Goal: Task Accomplishment & Management: Manage account settings

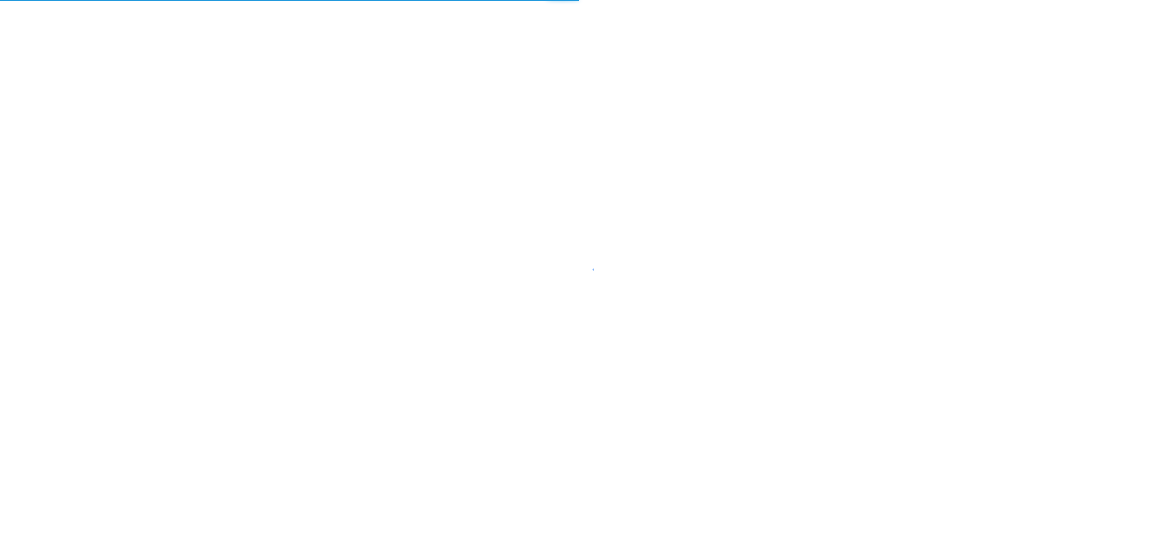
click at [406, 152] on div at bounding box center [579, 274] width 1159 height 549
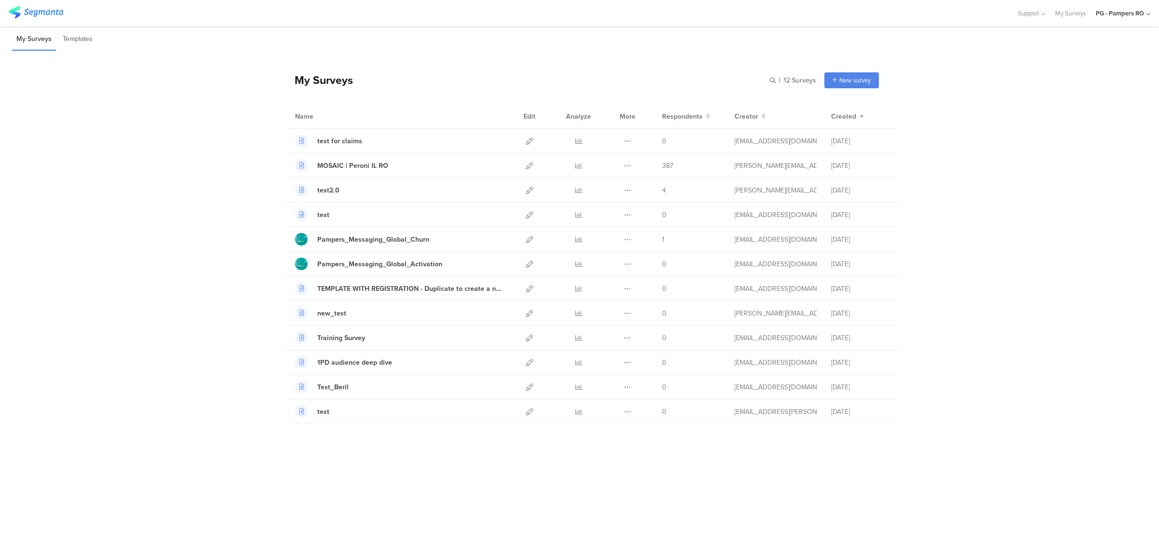
click at [1139, 16] on div "PG - Pampers RO" at bounding box center [1120, 13] width 48 height 9
click at [1080, 169] on span "PG - Pampers DE Janrain" at bounding box center [1072, 166] width 68 height 9
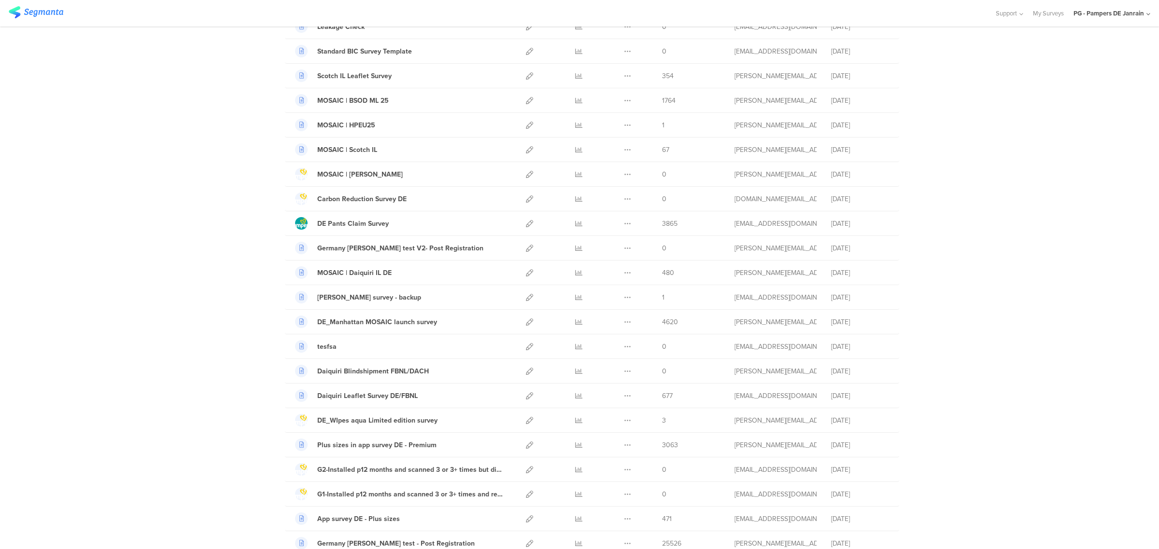
scroll to position [133, 0]
